Goal: Transaction & Acquisition: Purchase product/service

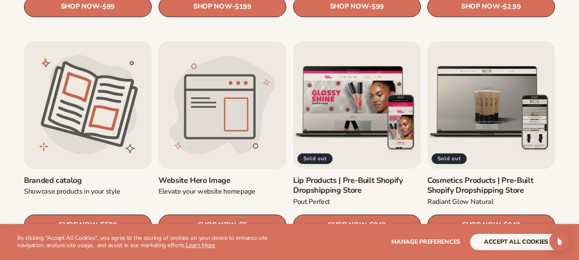
scroll to position [931, 0]
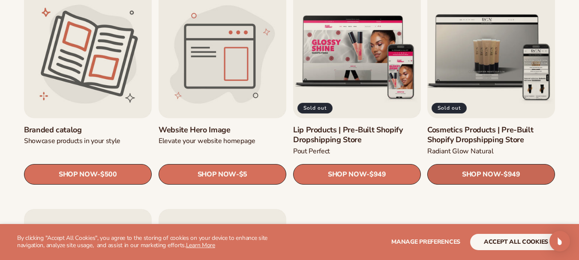
click at [481, 174] on span "SHOP NOW" at bounding box center [481, 175] width 39 height 8
